Goal: Task Accomplishment & Management: Complete application form

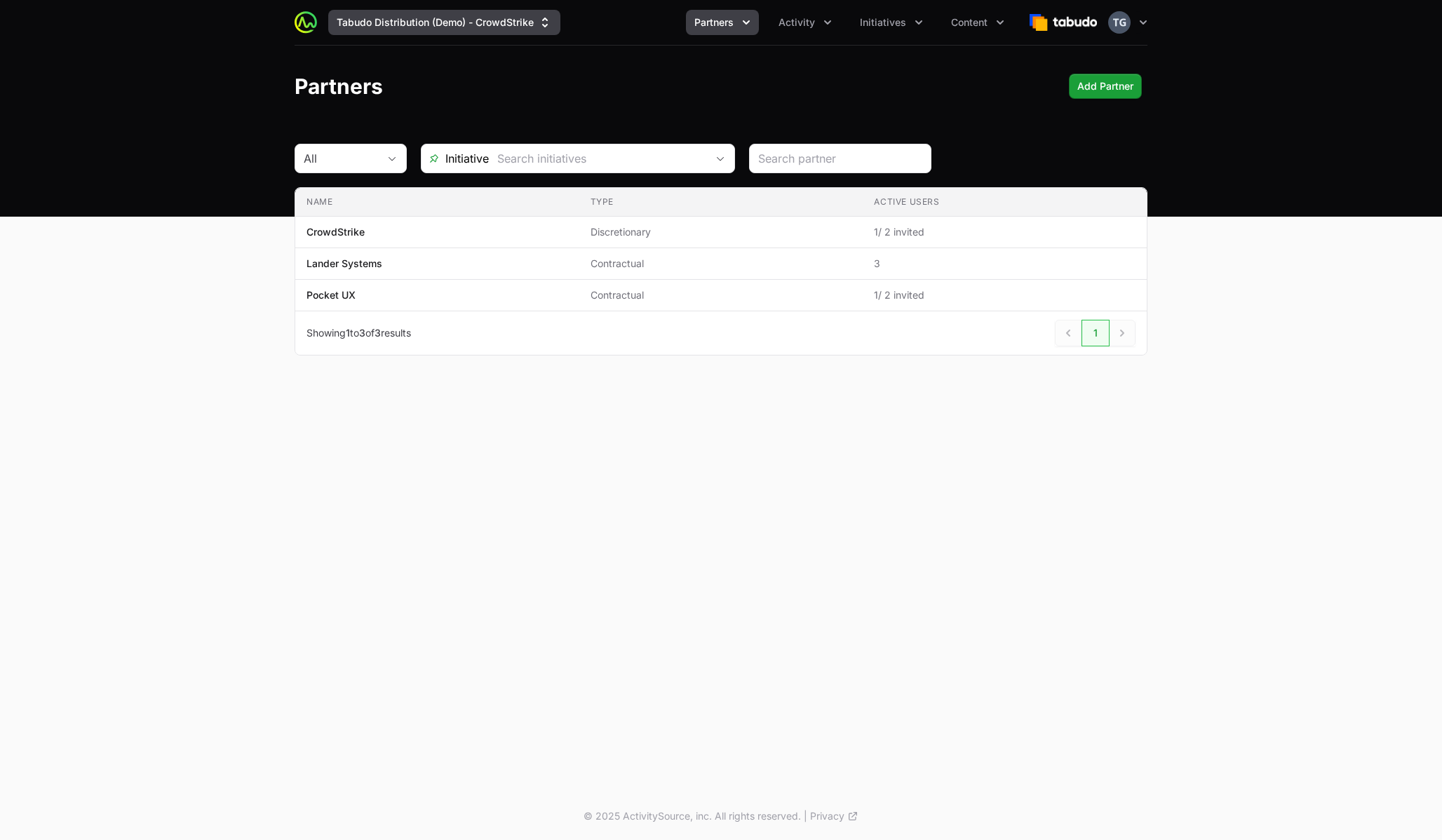
click at [504, 16] on button "Tabudo Distribution (Demo) - CrowdStrike" at bounding box center [444, 22] width 232 height 25
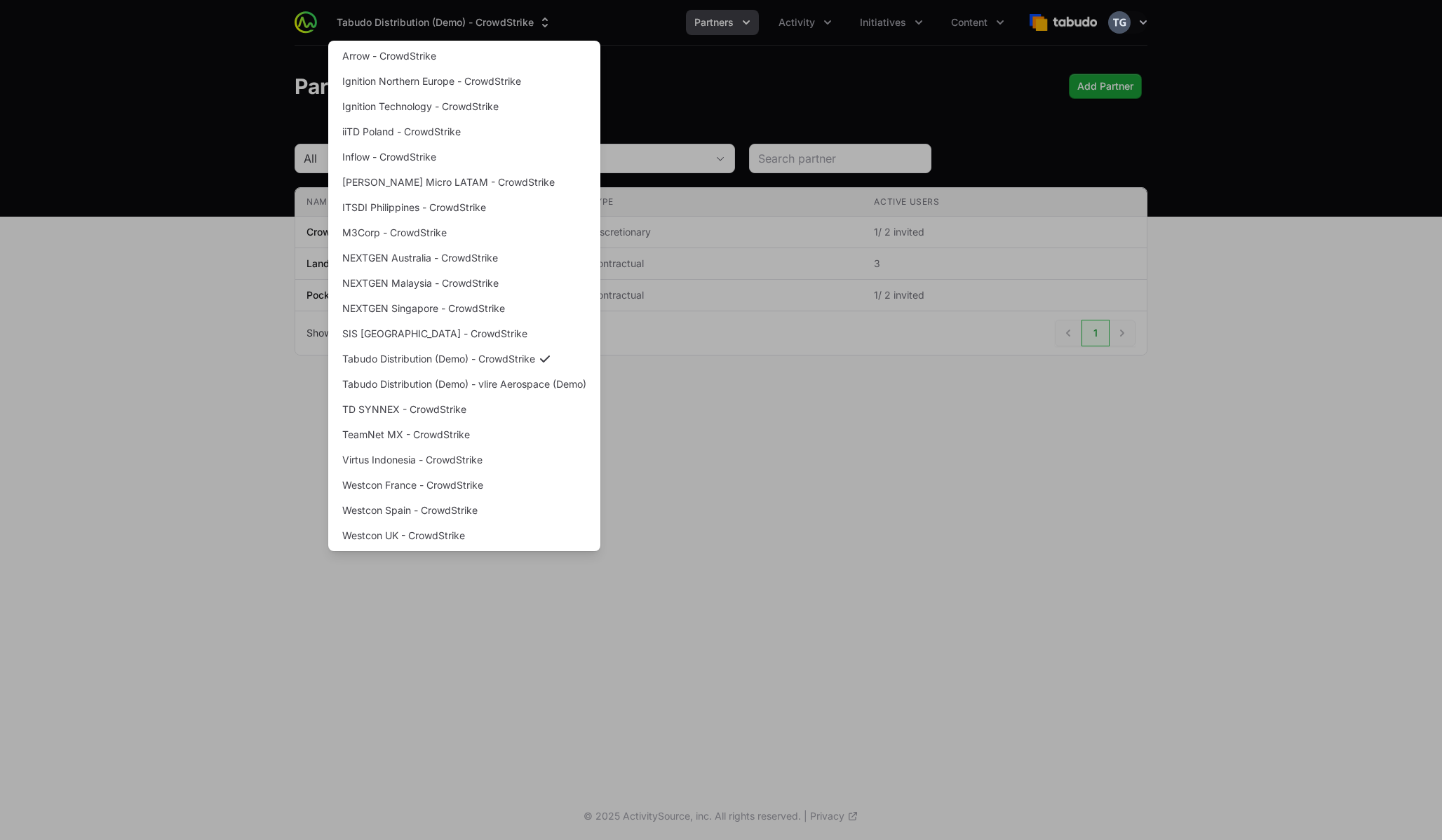
click at [505, 15] on div "Supplier switch menu" at bounding box center [721, 420] width 1442 height 840
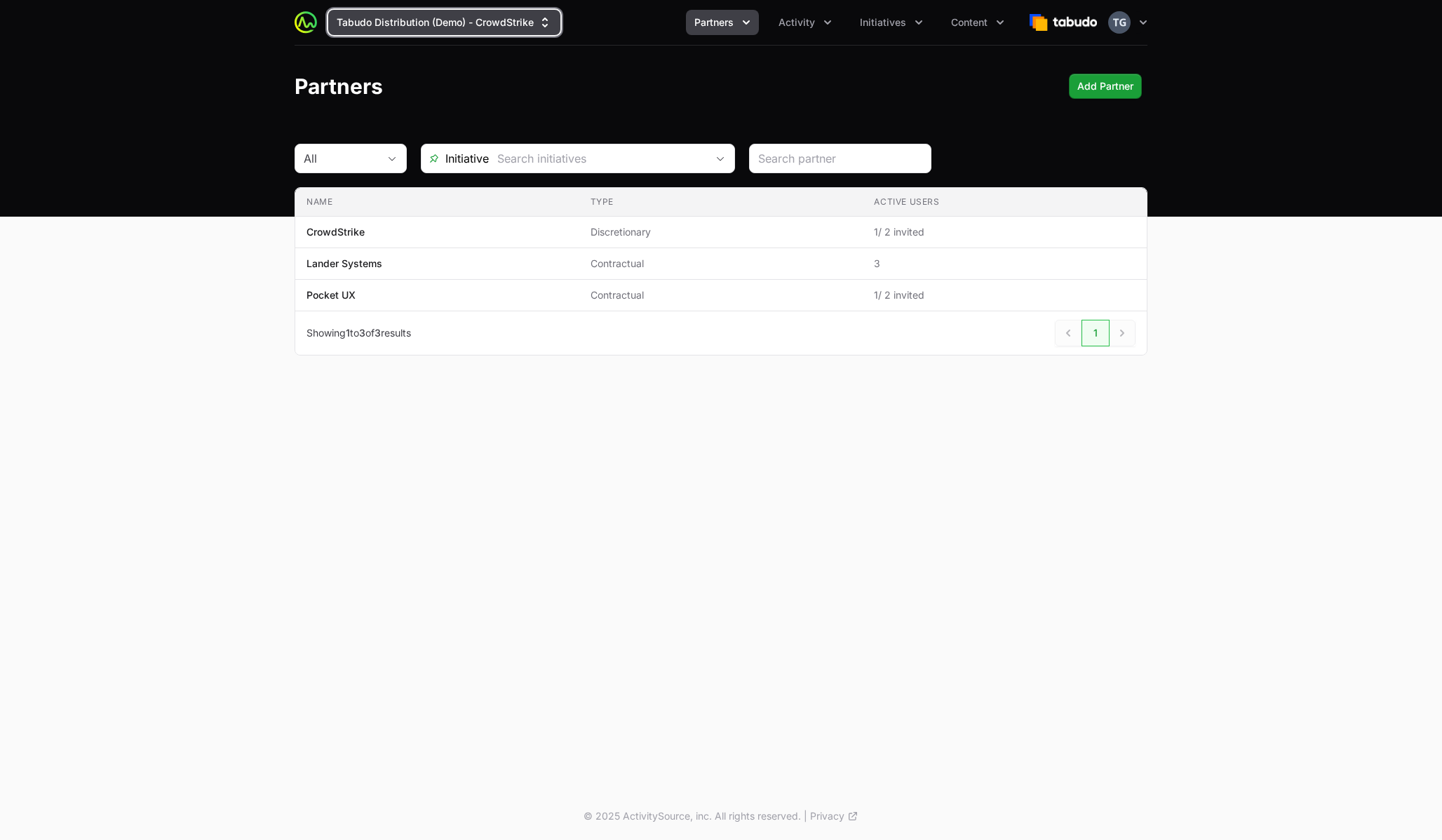
click at [504, 20] on button "Tabudo Distribution (Demo) - CrowdStrike" at bounding box center [444, 22] width 232 height 25
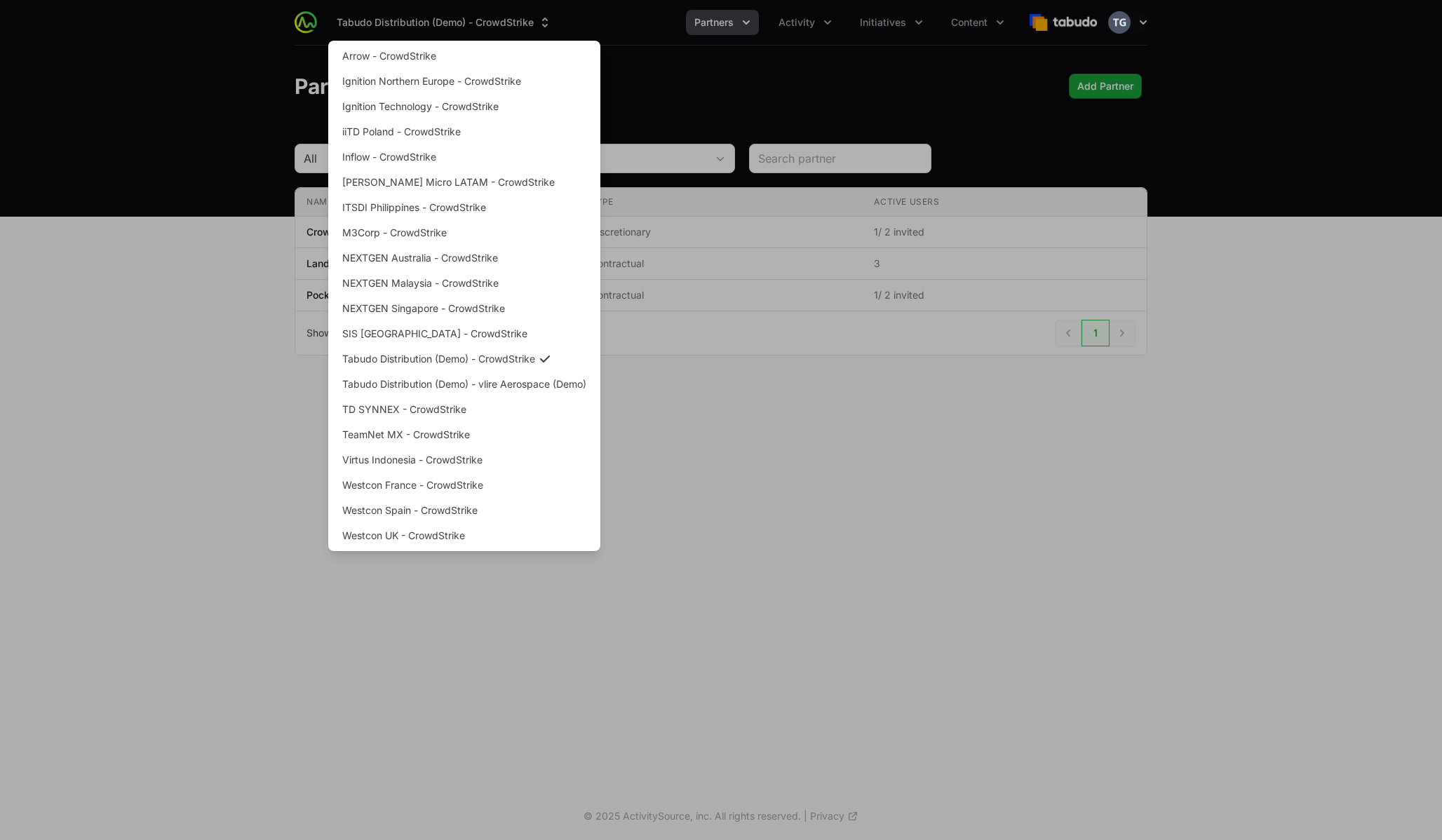
click at [755, 98] on div "Supplier switch menu" at bounding box center [721, 420] width 1442 height 840
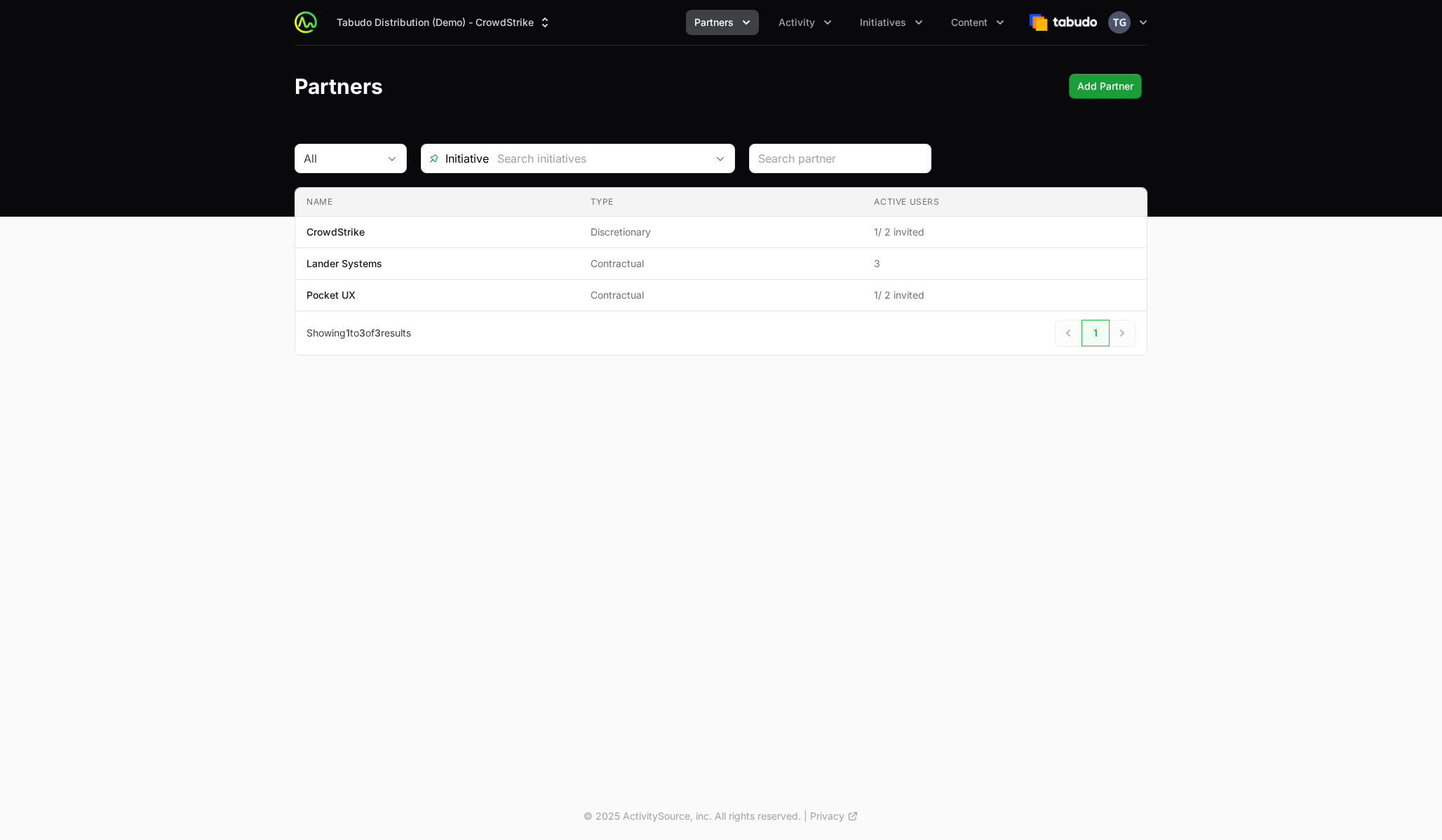
click at [765, 10] on ul "Partners Activity Initiatives Content" at bounding box center [849, 22] width 327 height 25
click at [756, 11] on div "Partners" at bounding box center [722, 22] width 73 height 25
click at [751, 15] on icon "Partners menu" at bounding box center [746, 22] width 14 height 14
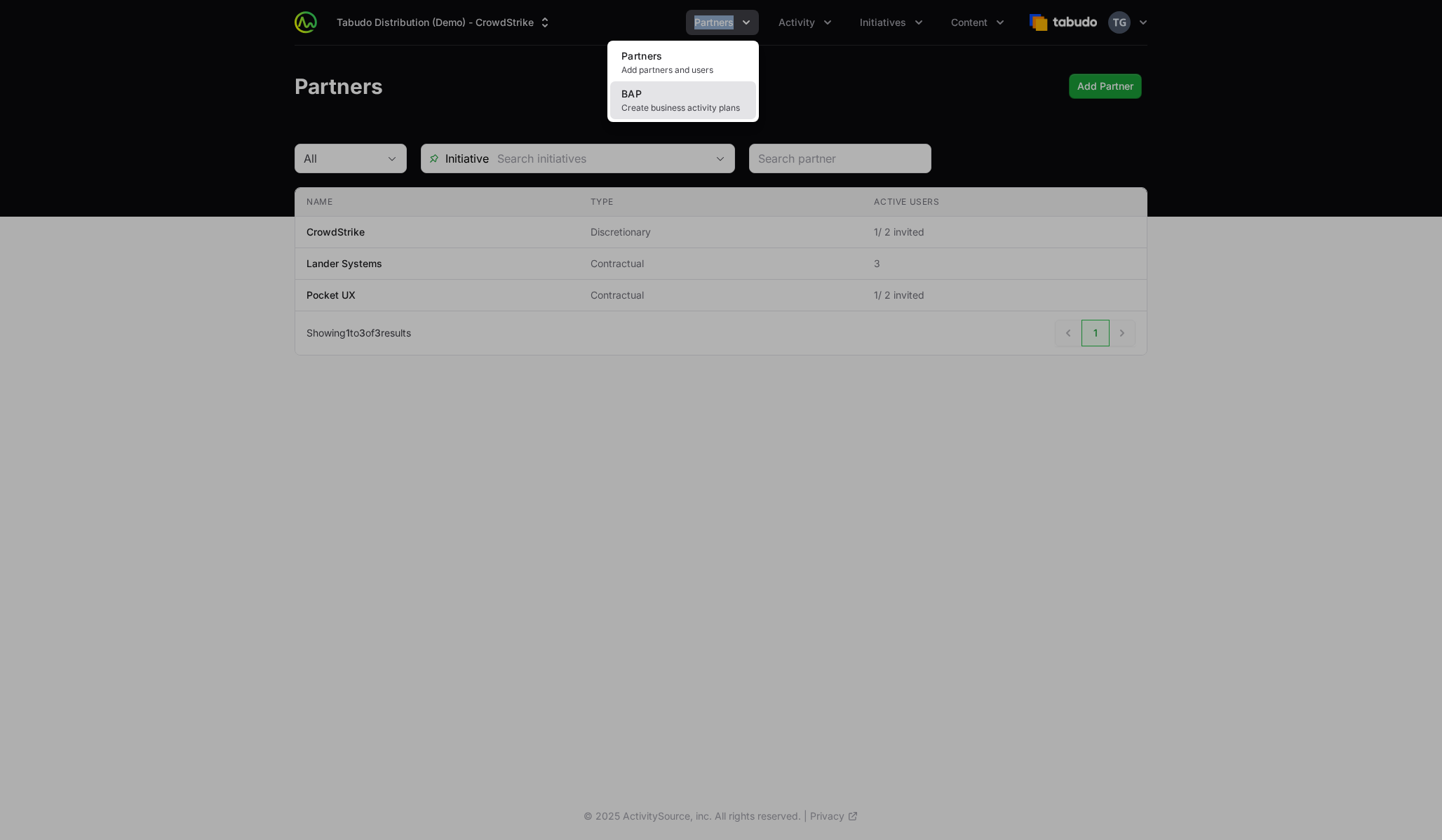
click at [700, 103] on span "Create business activity plans" at bounding box center [683, 108] width 124 height 11
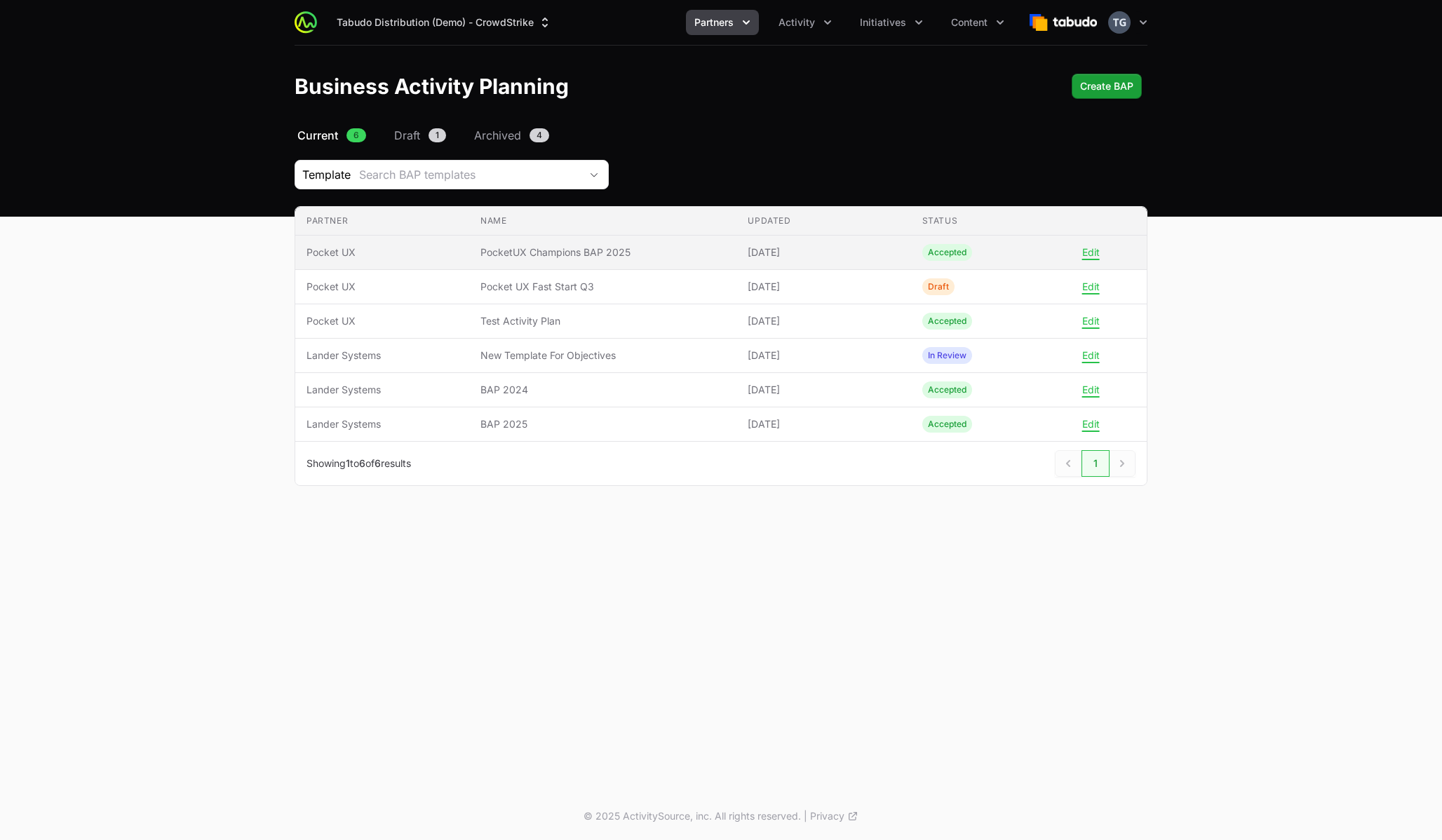
click at [536, 252] on span "PocketUX Champions BAP 2025" at bounding box center [603, 252] width 245 height 14
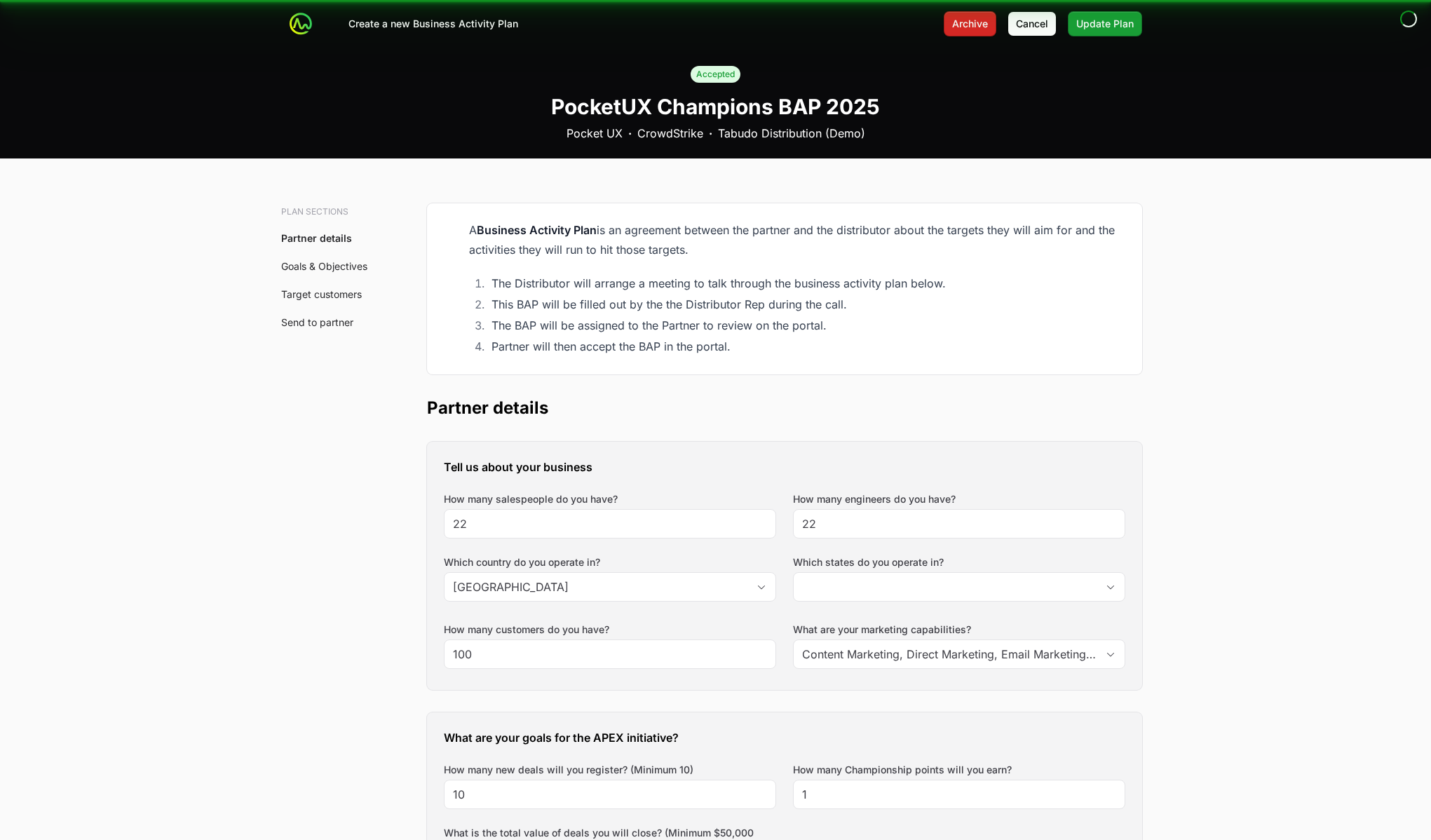
type input "[GEOGRAPHIC_DATA], [GEOGRAPHIC_DATA], [GEOGRAPHIC_DATA], [GEOGRAPHIC_DATA]"
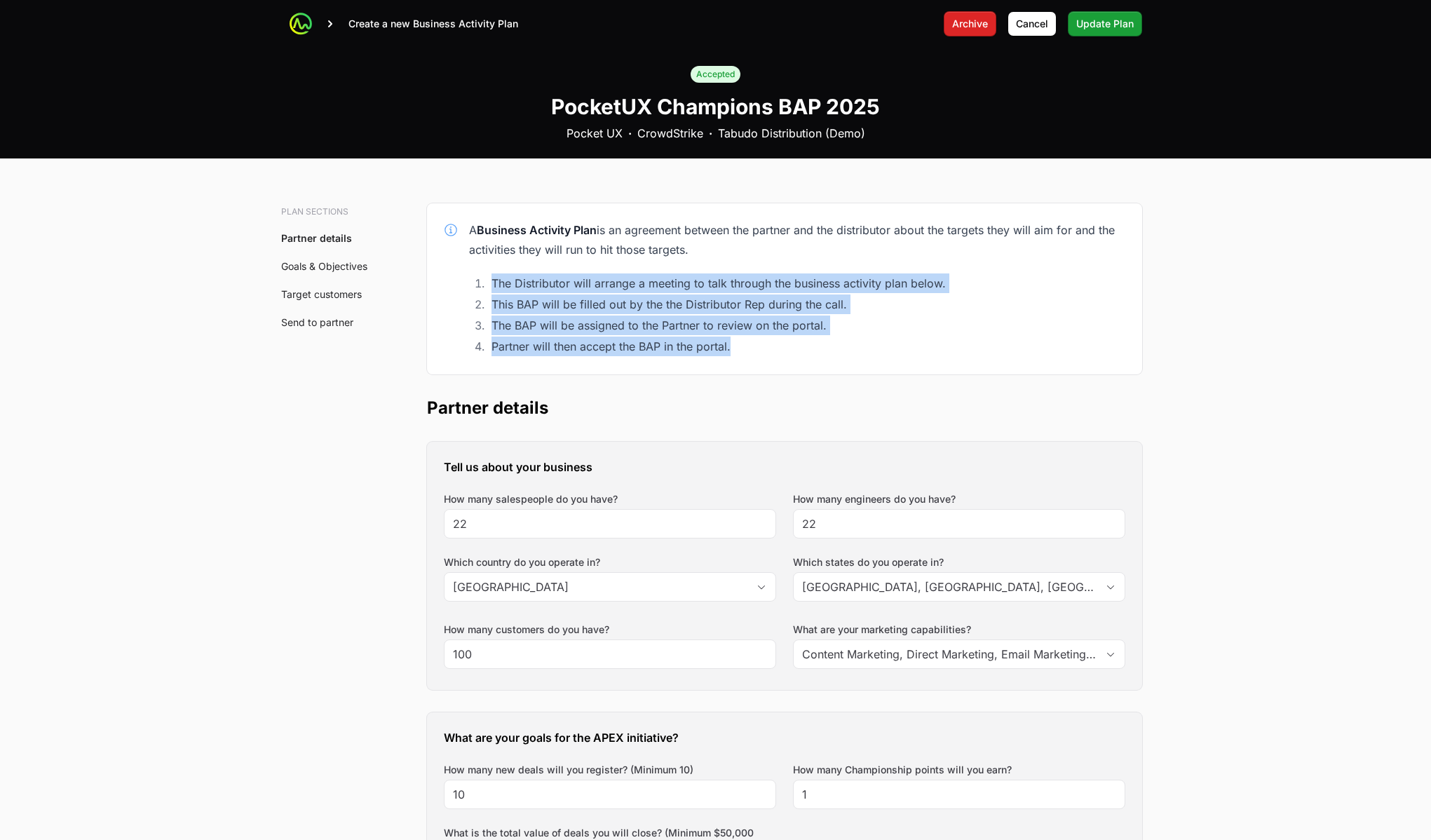
drag, startPoint x: 486, startPoint y: 280, endPoint x: 856, endPoint y: 347, distance: 376.0
click at [856, 347] on ol "The Distributor will arrange a meeting to talk through the business activity pl…" at bounding box center [797, 315] width 656 height 83
copy ol "The Distributor will arrange a meeting to talk through the business activity pl…"
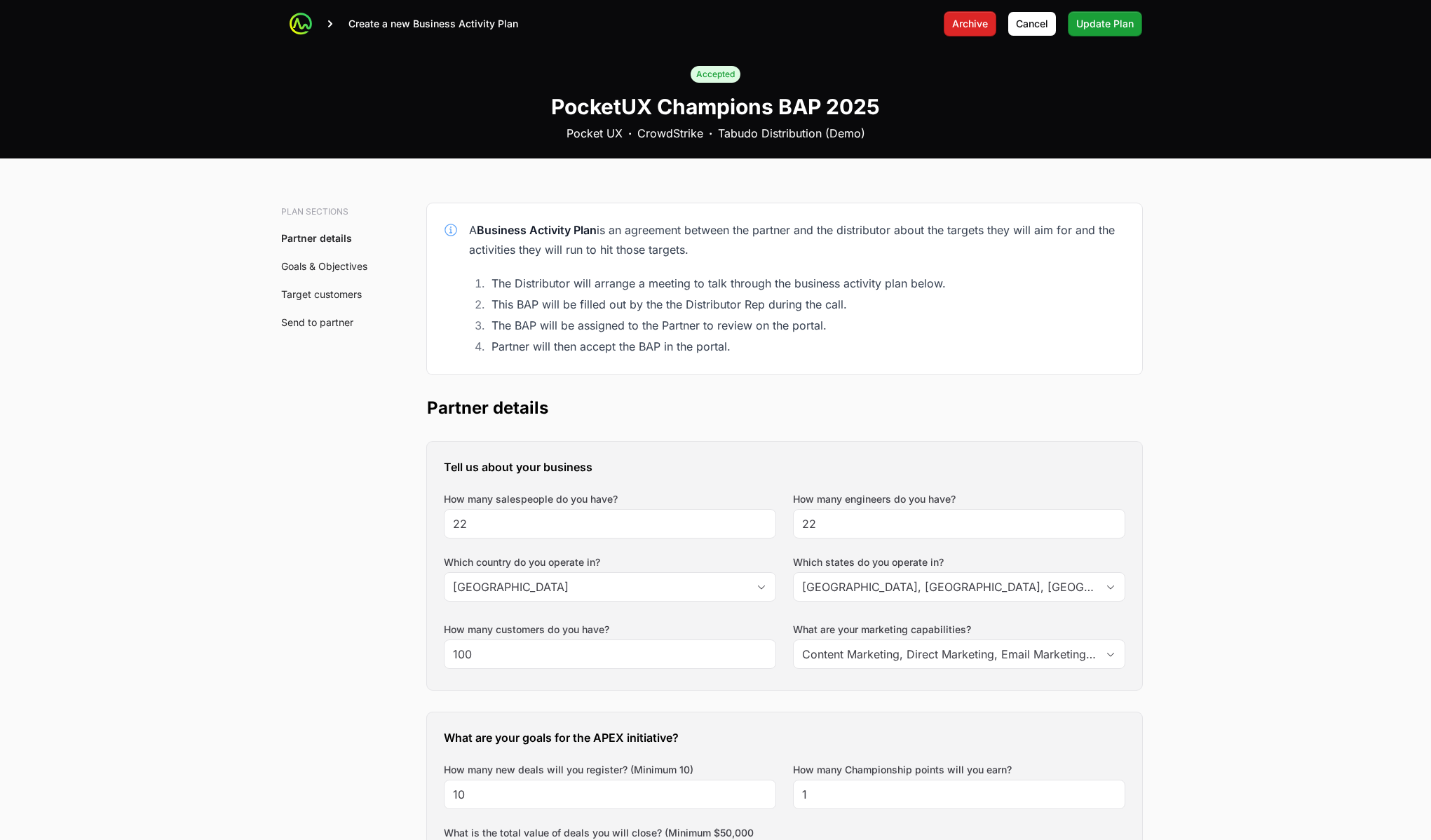
click at [1140, 316] on div "A Business Activity Plan is an agreement between the partner and the distributo…" at bounding box center [785, 289] width 715 height 171
